Goal: Feedback & Contribution: Contribute content

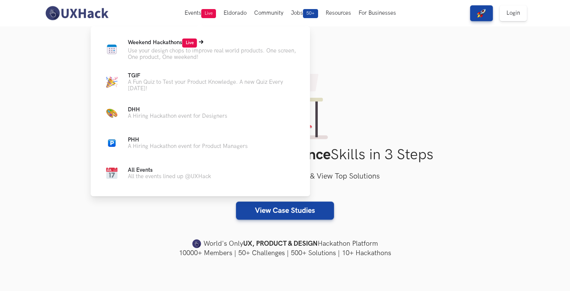
click at [201, 57] on p "Use your design chops to improve real world products. One screen, One product, …" at bounding box center [213, 54] width 170 height 13
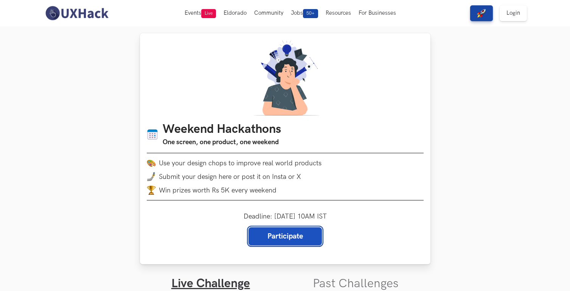
click at [300, 240] on link "Participate" at bounding box center [284, 237] width 73 height 18
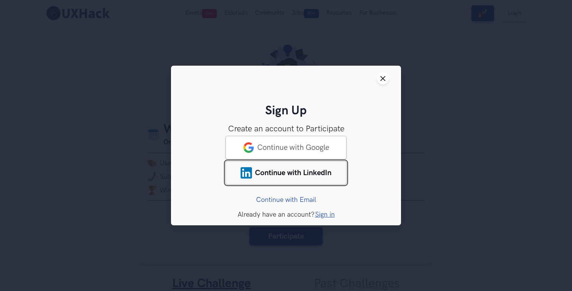
click at [304, 173] on span "Continue with LinkedIn" at bounding box center [293, 173] width 76 height 9
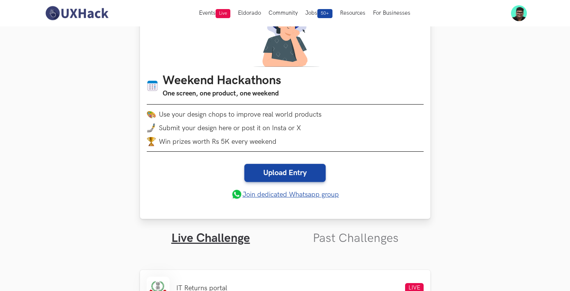
scroll to position [53, 0]
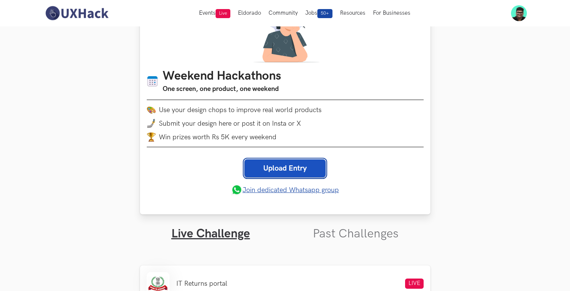
click at [286, 163] on link "Upload Entry" at bounding box center [284, 169] width 81 height 18
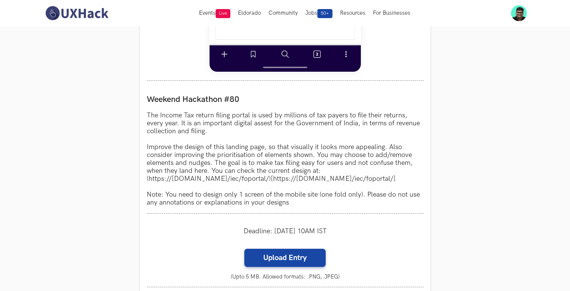
scroll to position [627, 0]
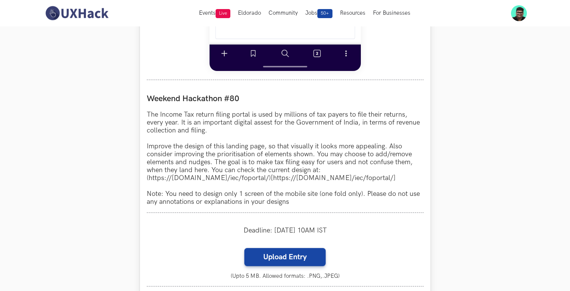
click at [245, 146] on p "The Income Tax return filing portal is used by millions of tax payers to file t…" at bounding box center [285, 158] width 277 height 95
click at [271, 144] on p "The Income Tax return filing portal is used by millions of tax payers to file t…" at bounding box center [285, 158] width 277 height 95
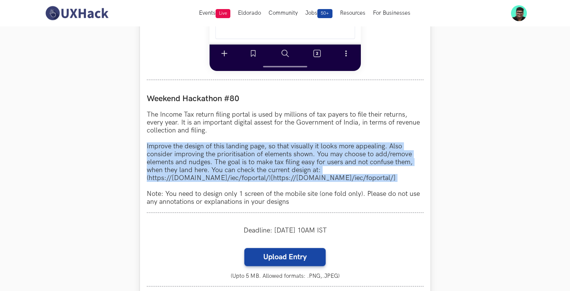
click at [271, 144] on p "The Income Tax return filing portal is used by millions of tax payers to file t…" at bounding box center [285, 158] width 277 height 95
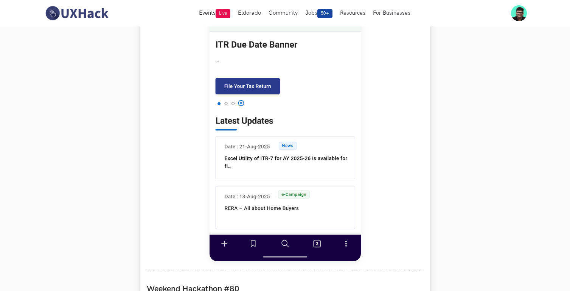
scroll to position [436, 0]
click at [284, 99] on img at bounding box center [284, 94] width 151 height 336
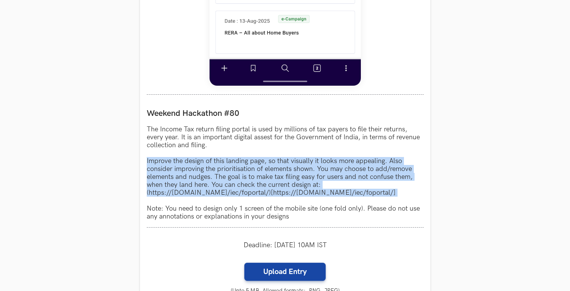
scroll to position [614, 0]
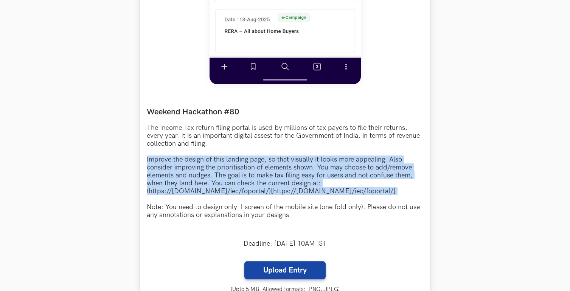
click at [378, 159] on p "The Income Tax return filing portal is used by millions of tax payers to file t…" at bounding box center [285, 171] width 277 height 95
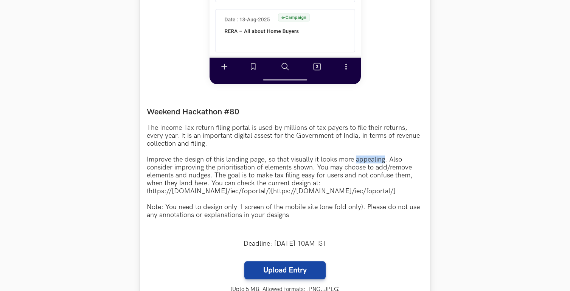
click at [378, 159] on p "The Income Tax return filing portal is used by millions of tax payers to file t…" at bounding box center [285, 171] width 277 height 95
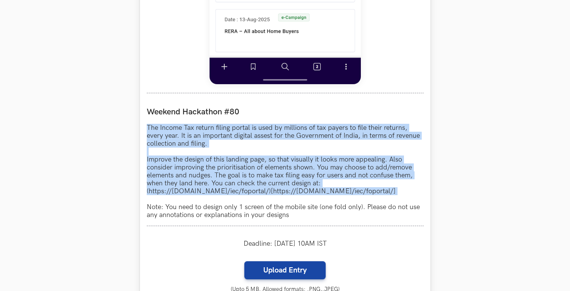
drag, startPoint x: 378, startPoint y: 159, endPoint x: 375, endPoint y: 118, distance: 41.3
click at [375, 118] on div "Weekend Hackathon #80 The Income Tax return filing portal is used by millions o…" at bounding box center [285, 163] width 277 height 126
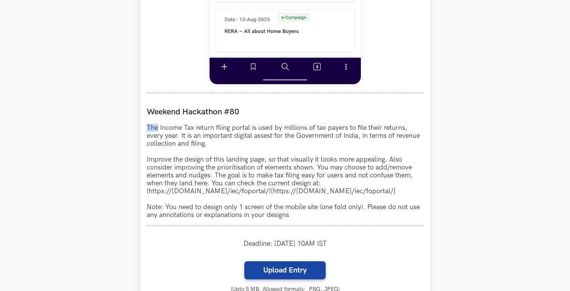
click at [375, 118] on div "Weekend Hackathon #80 The Income Tax return filing portal is used by millions o…" at bounding box center [285, 163] width 277 height 126
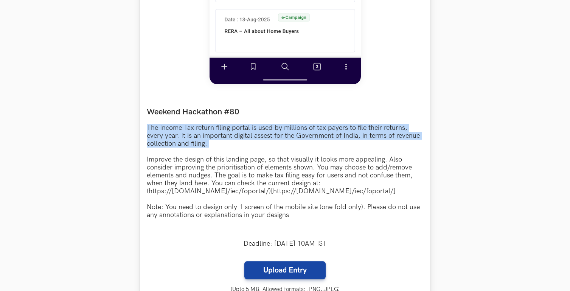
drag, startPoint x: 375, startPoint y: 118, endPoint x: 364, endPoint y: 121, distance: 11.6
click at [364, 122] on div "Weekend Hackathon #80 The Income Tax return filing portal is used by millions o…" at bounding box center [285, 163] width 277 height 126
click at [364, 121] on div "Weekend Hackathon #80 The Income Tax return filing portal is used by millions o…" at bounding box center [285, 163] width 277 height 126
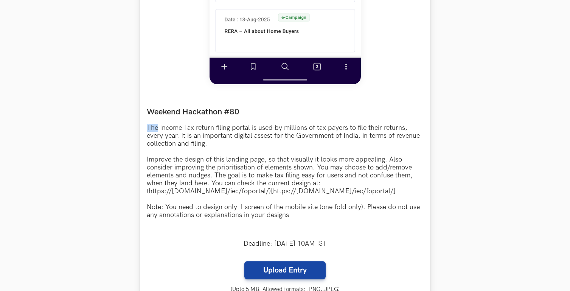
click at [364, 121] on div "Weekend Hackathon #80 The Income Tax return filing portal is used by millions o…" at bounding box center [285, 163] width 277 height 126
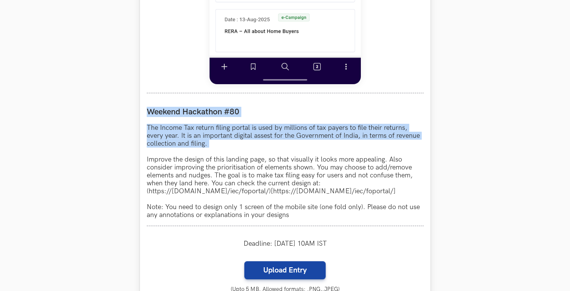
drag, startPoint x: 364, startPoint y: 121, endPoint x: 353, endPoint y: 105, distance: 18.7
click at [353, 106] on div "Weekend Hackathon #80 The Income Tax return filing portal is used by millions o…" at bounding box center [285, 163] width 277 height 126
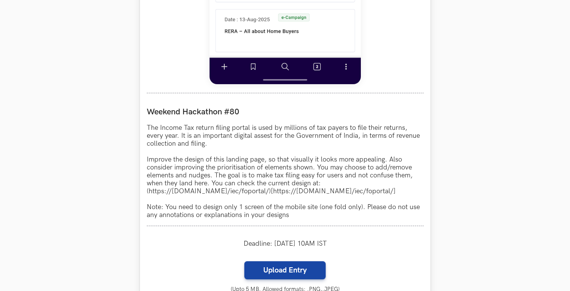
click at [366, 130] on p "The Income Tax return filing portal is used by millions of tax payers to file t…" at bounding box center [285, 171] width 277 height 95
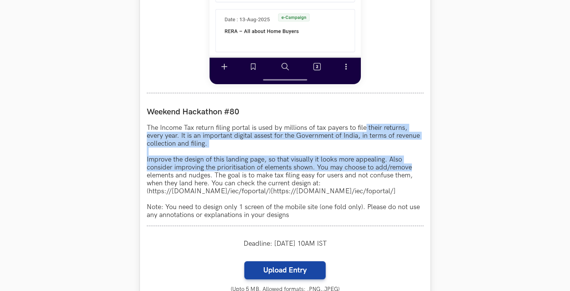
drag, startPoint x: 366, startPoint y: 130, endPoint x: 391, endPoint y: 162, distance: 41.2
click at [392, 166] on p "The Income Tax return filing portal is used by millions of tax payers to file t…" at bounding box center [285, 171] width 277 height 95
click at [391, 162] on p "The Income Tax return filing portal is used by millions of tax payers to file t…" at bounding box center [285, 171] width 277 height 95
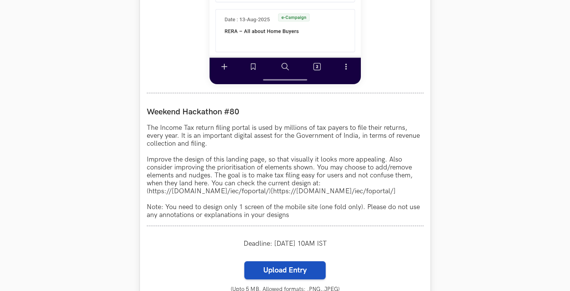
click at [285, 268] on label "Upload Entry" at bounding box center [284, 271] width 81 height 18
click at [244, 262] on input "Upload Entry" at bounding box center [244, 261] width 0 height 0
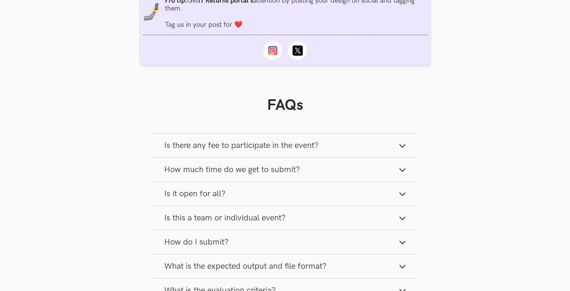
scroll to position [932, 0]
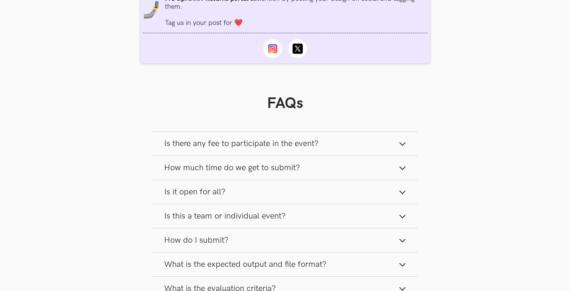
click at [398, 138] on button "Is there any fee to participate in the event?" at bounding box center [285, 144] width 266 height 24
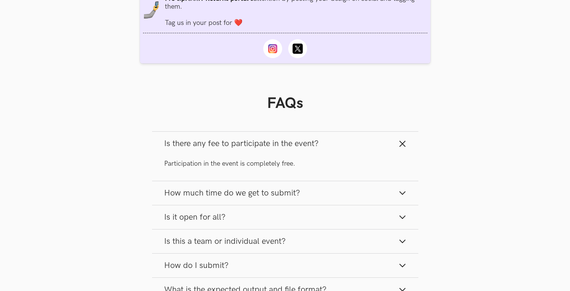
click at [404, 148] on icon "button" at bounding box center [402, 144] width 8 height 8
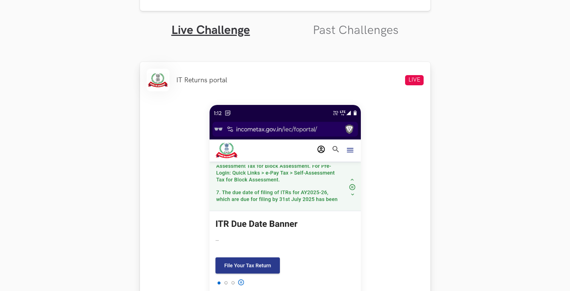
scroll to position [257, 0]
